Goal: Download file/media

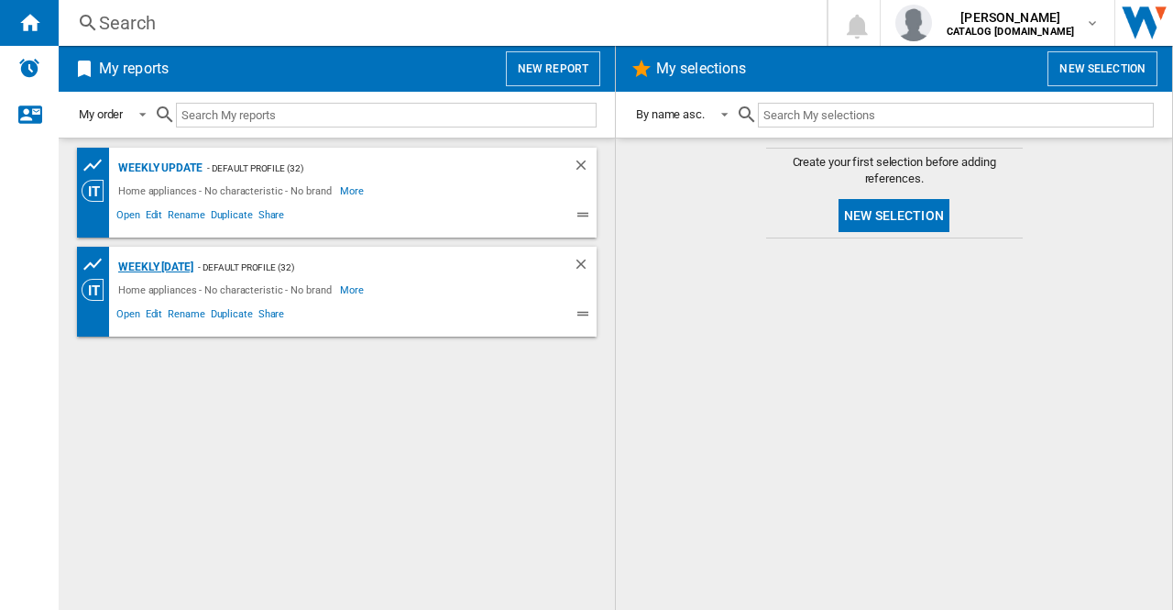
click at [167, 269] on div "Weekly [DATE]" at bounding box center [154, 267] width 80 height 23
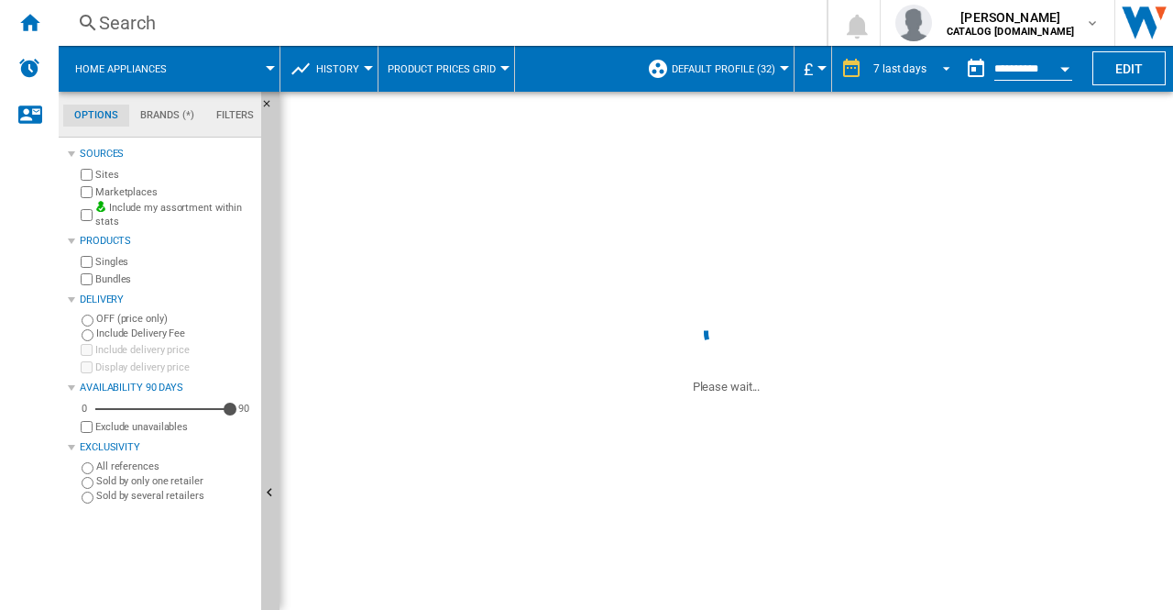
click at [942, 61] on span "REPORTS.WIZARD.STEPS.REPORT.STEPS.REPORT_OPTIONS.PERIOD: 7 last days" at bounding box center [941, 67] width 22 height 17
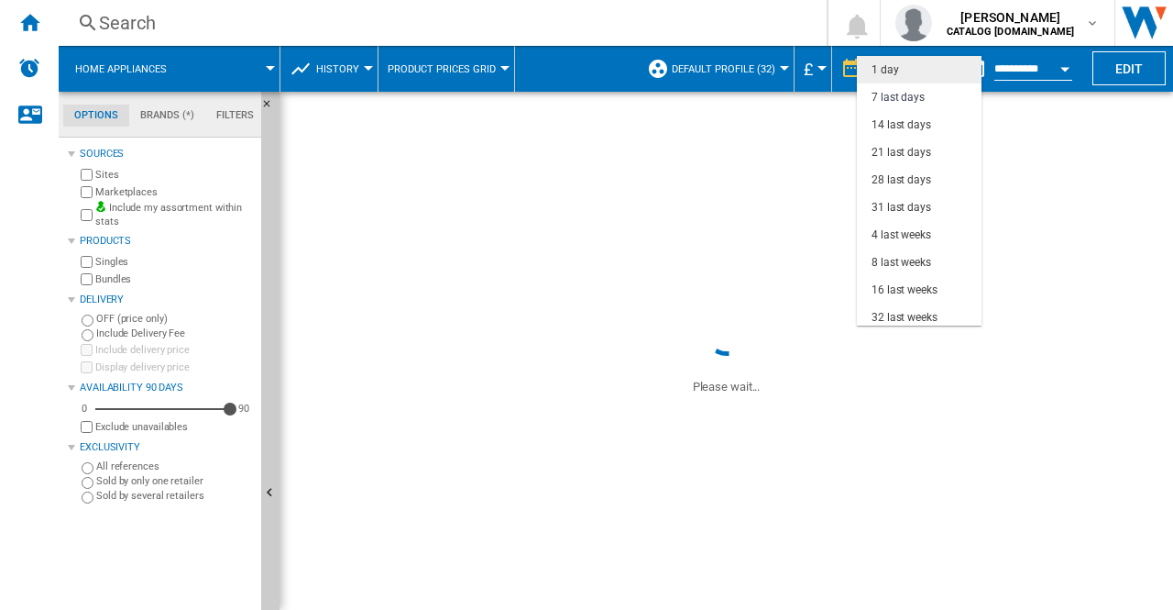
click at [901, 74] on md-option "1 day" at bounding box center [919, 70] width 125 height 28
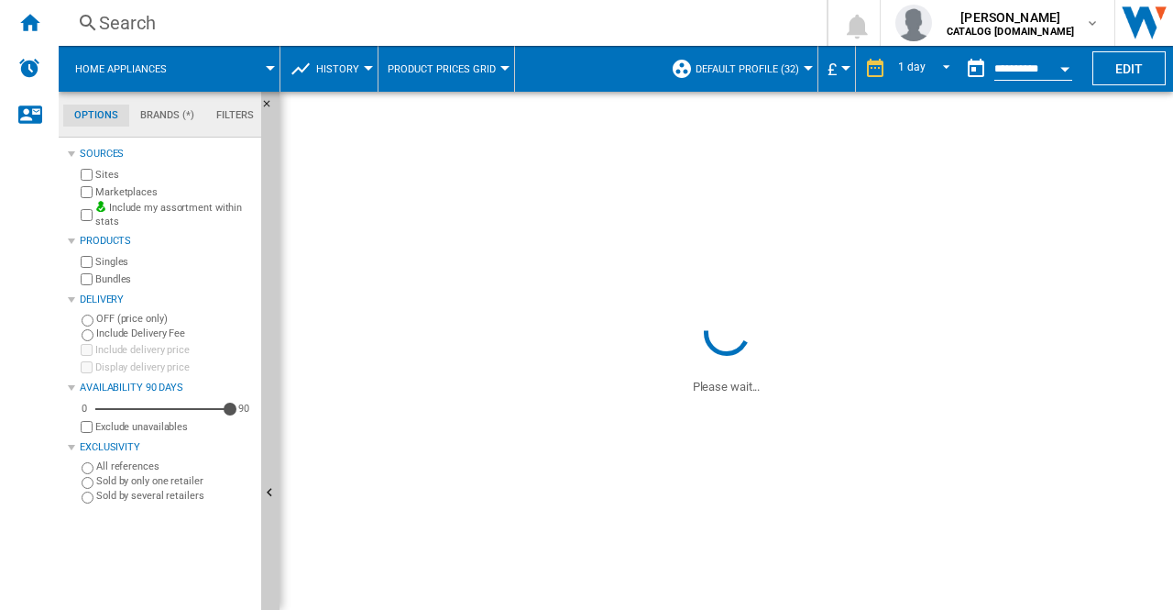
click at [1063, 72] on button "Open calendar" at bounding box center [1065, 66] width 33 height 33
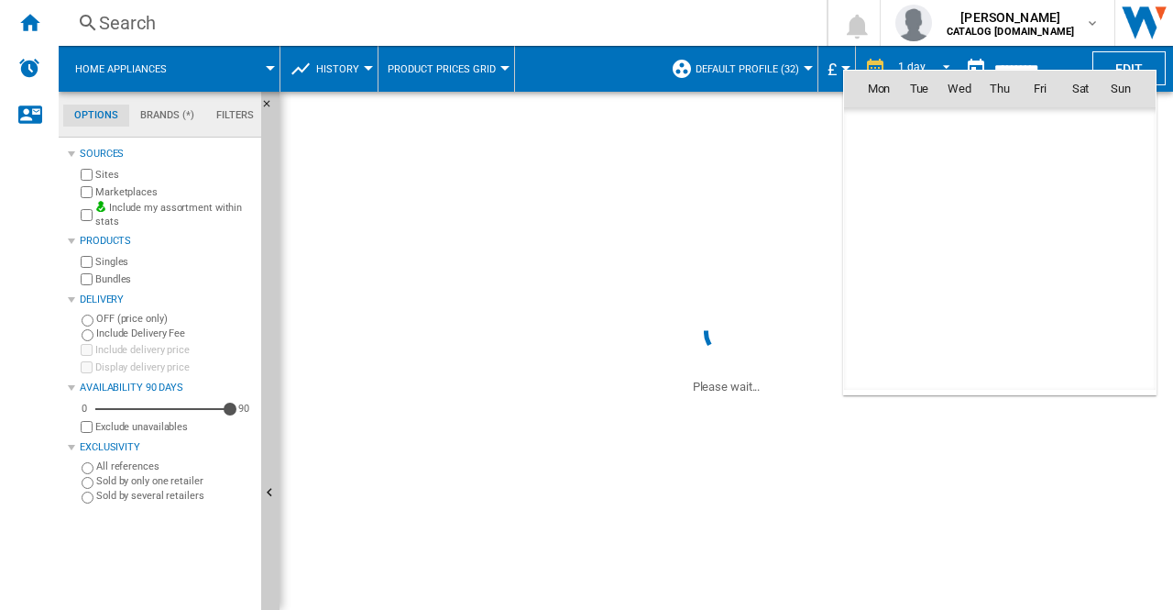
scroll to position [8745, 0]
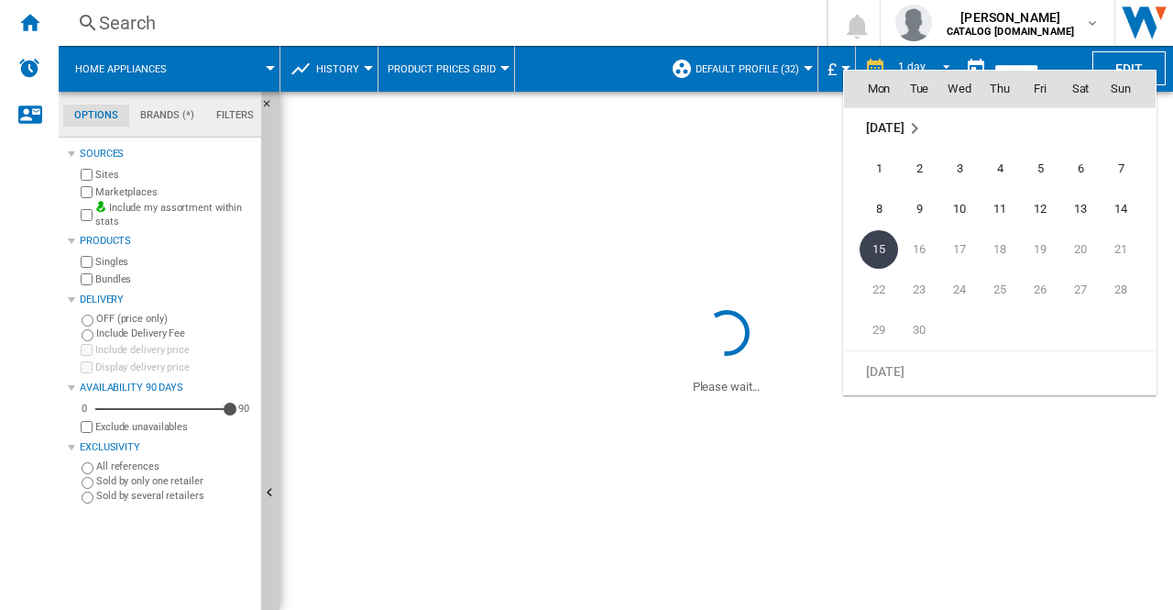
click at [869, 239] on span "15" at bounding box center [879, 249] width 39 height 39
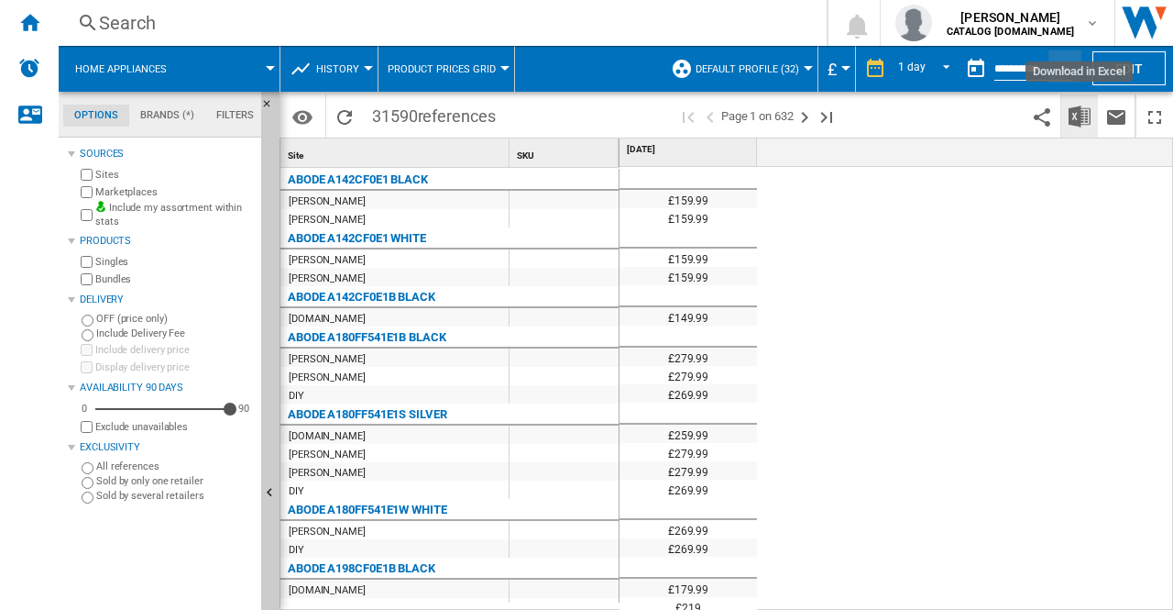
click at [1085, 116] on img "Download in Excel" at bounding box center [1080, 116] width 22 height 22
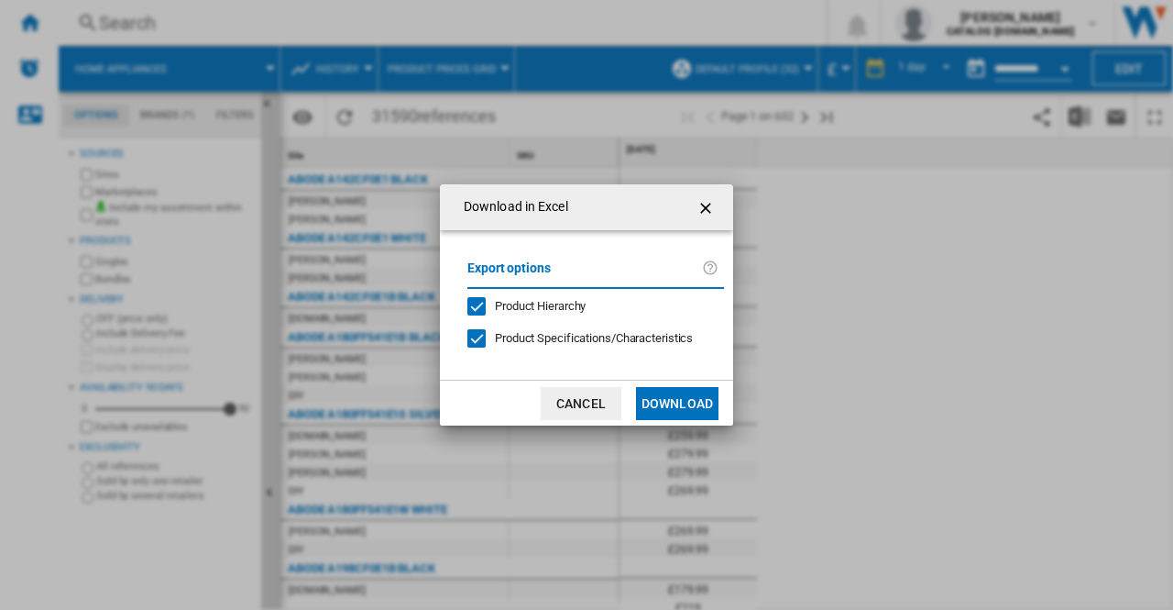
click at [655, 402] on button "Download" at bounding box center [677, 403] width 83 height 33
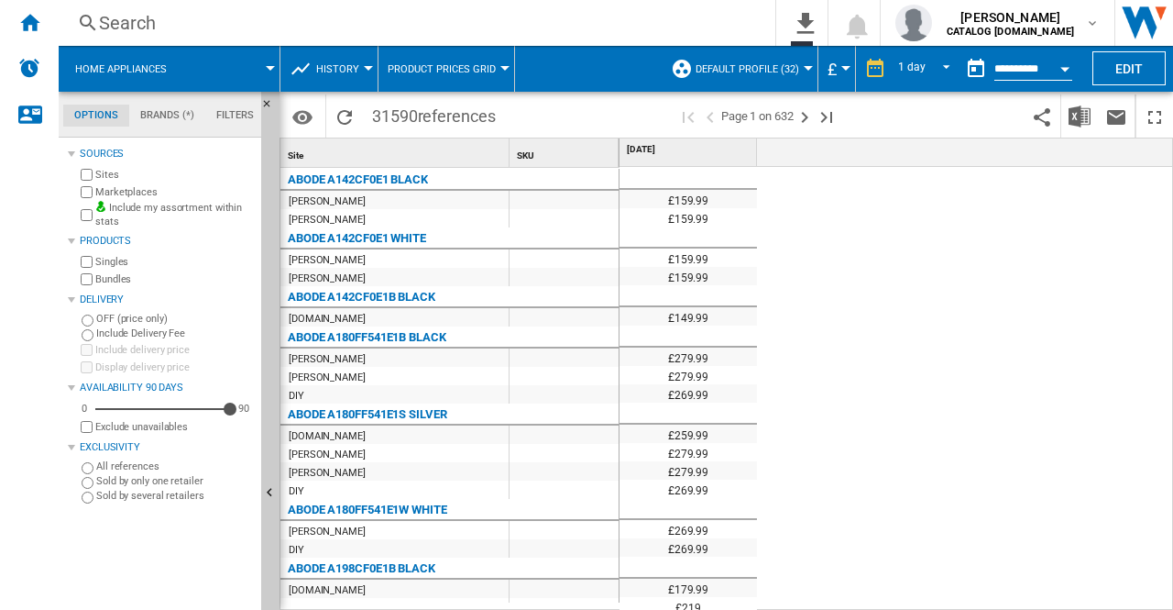
click at [887, 243] on div "£159.99 £159.99 £159.99 £159.99 £149.99 £279.99 £279.99 £269.99 £259.99 £279.99…" at bounding box center [897, 389] width 555 height 445
click at [981, 212] on div "£159.99 £159.99 £159.99 £159.99 £149.99 £279.99 £279.99 £269.99 £259.99 £279.99…" at bounding box center [897, 389] width 555 height 445
